Goal: Find specific page/section: Find specific page/section

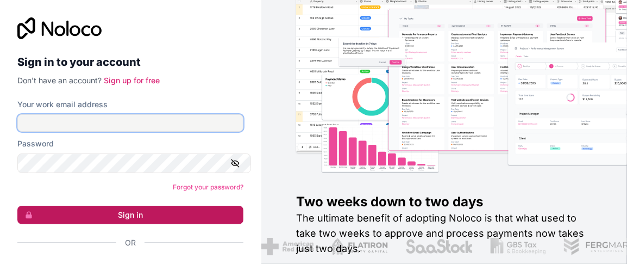
type input "**********"
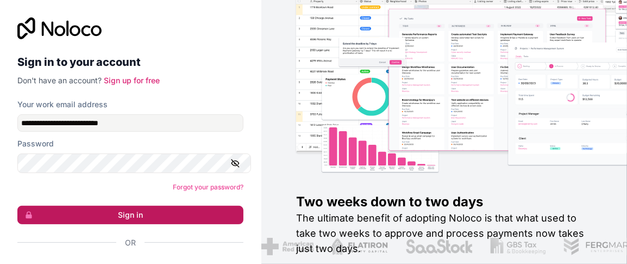
click at [129, 224] on button "Sign in" at bounding box center [130, 214] width 226 height 18
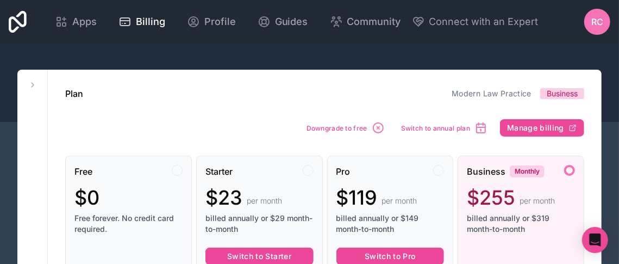
click at [26, 20] on icon at bounding box center [18, 22] width 18 height 26
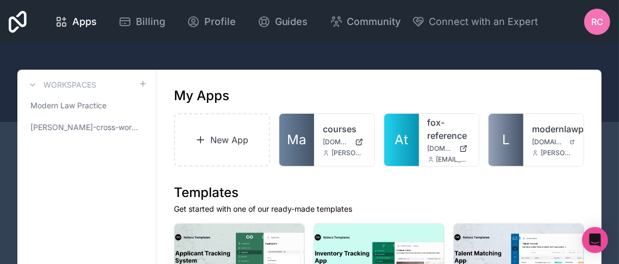
click at [518, 142] on link "L" at bounding box center [505, 140] width 35 height 52
